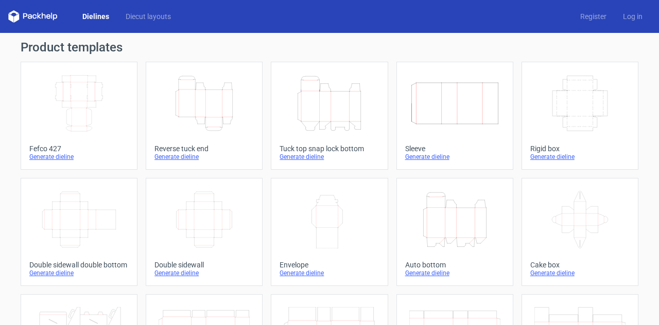
click at [572, 127] on icon "Width Depth Height" at bounding box center [579, 104] width 91 height 58
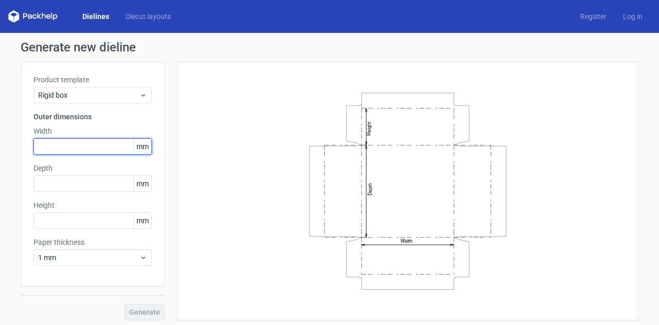
click at [54, 151] on input "text" at bounding box center [92, 146] width 118 height 16
type input "300"
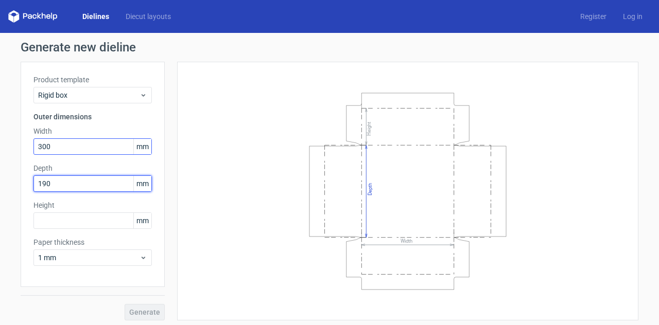
type input "190"
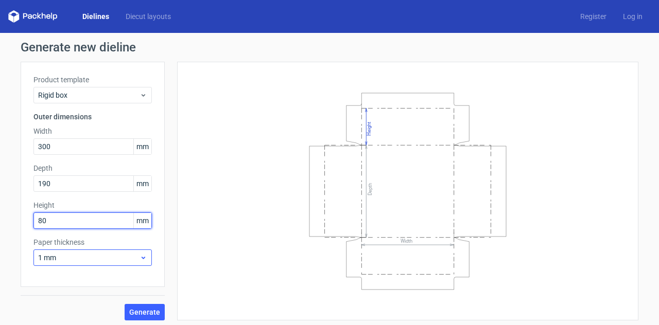
type input "80"
click at [55, 257] on span "1 mm" at bounding box center [88, 258] width 101 height 10
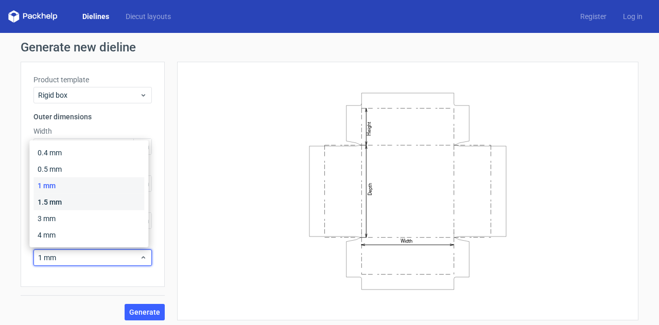
click at [67, 205] on div "1.5 mm" at bounding box center [88, 202] width 111 height 16
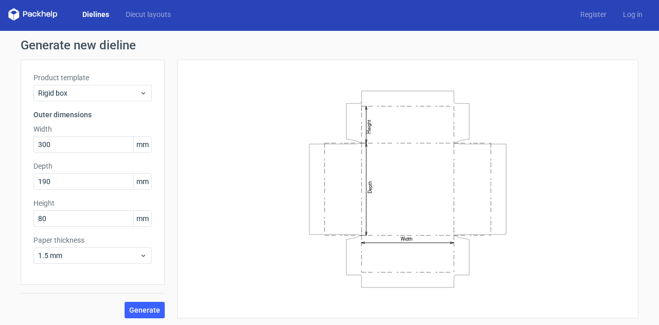
scroll to position [3, 0]
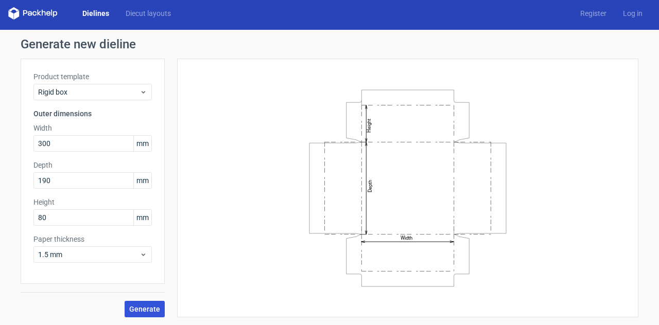
click at [155, 307] on span "Generate" at bounding box center [144, 309] width 31 height 7
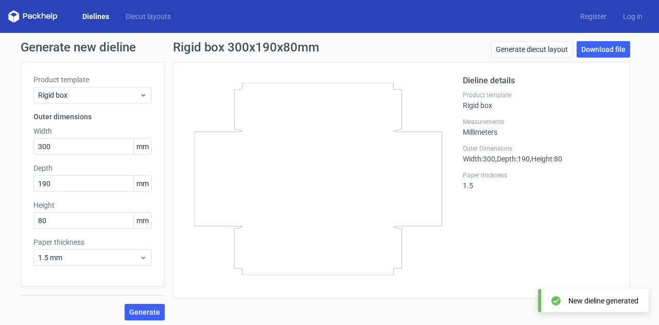
scroll to position [3, 0]
